Goal: Task Accomplishment & Management: Use online tool/utility

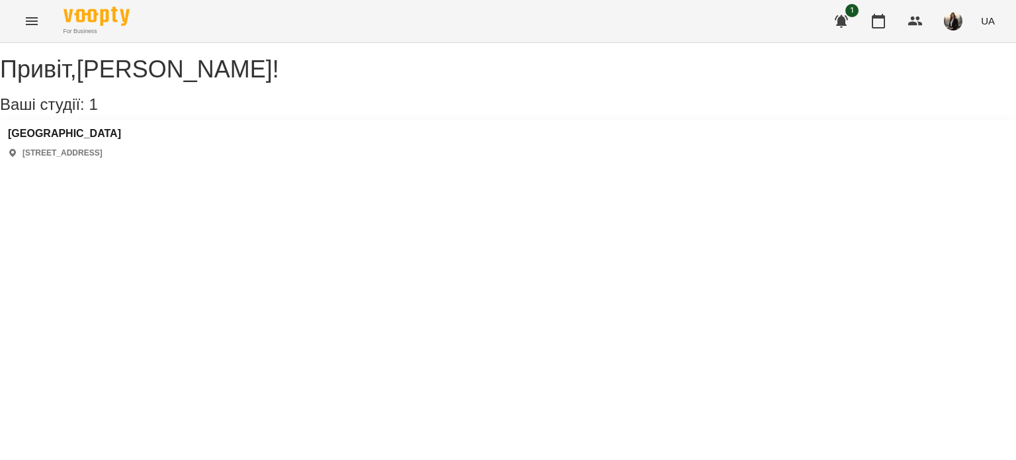
click at [48, 138] on div "Polonista center [STREET_ADDRESS]" at bounding box center [508, 143] width 1016 height 47
click at [48, 140] on h3 "[GEOGRAPHIC_DATA]" at bounding box center [64, 134] width 113 height 12
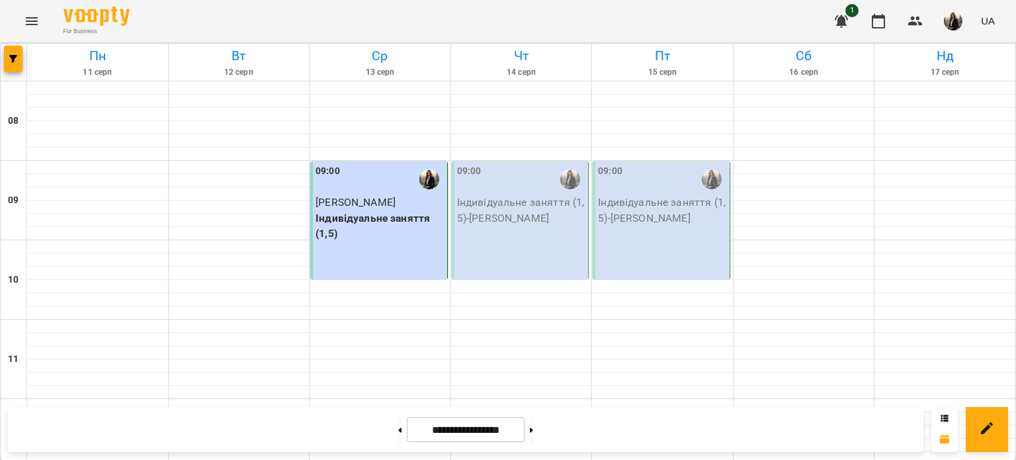
click at [948, 26] on img "button" at bounding box center [953, 21] width 19 height 19
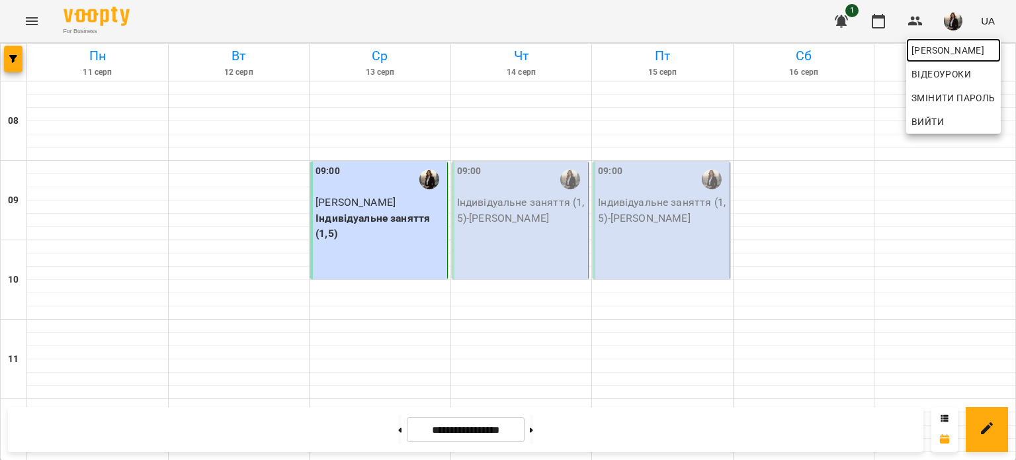
click at [941, 55] on span "[PERSON_NAME]" at bounding box center [954, 50] width 84 height 16
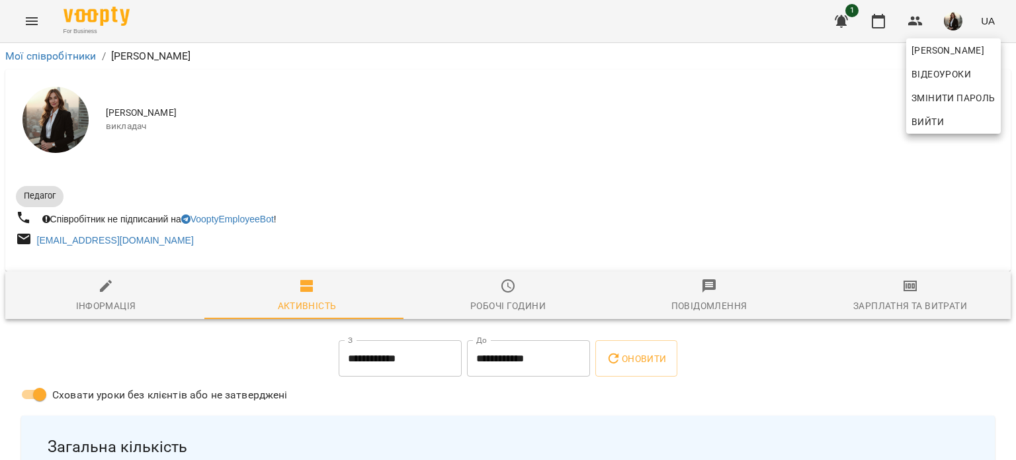
click at [902, 294] on div at bounding box center [508, 230] width 1016 height 460
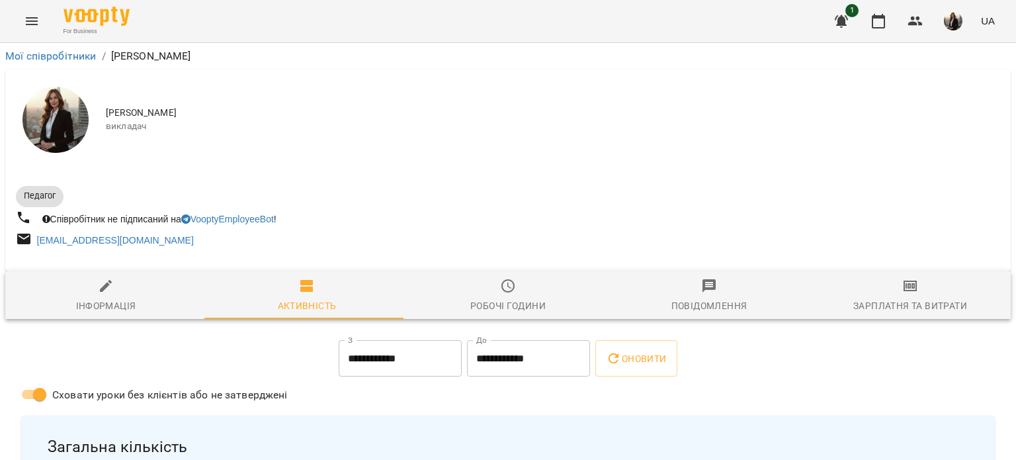
click at [903, 288] on icon "button" at bounding box center [911, 286] width 16 height 16
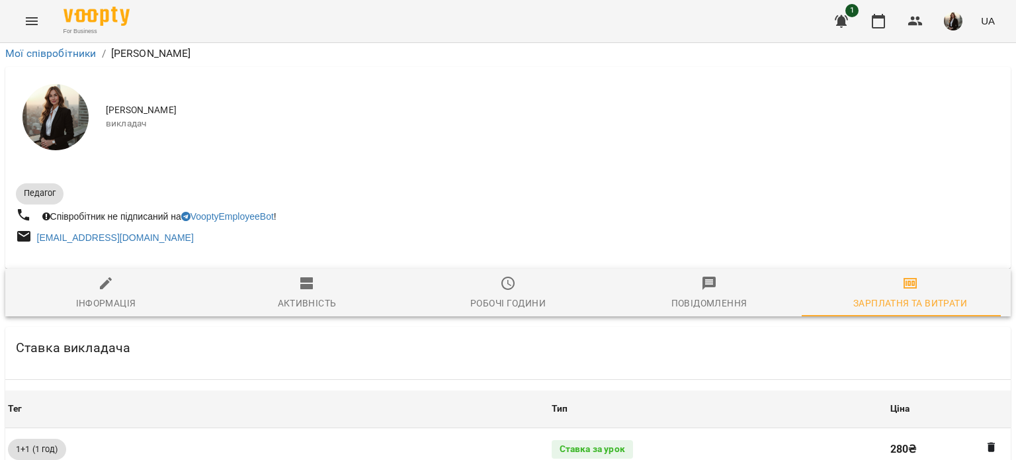
scroll to position [834, 0]
